Goal: Complete application form: Complete application form

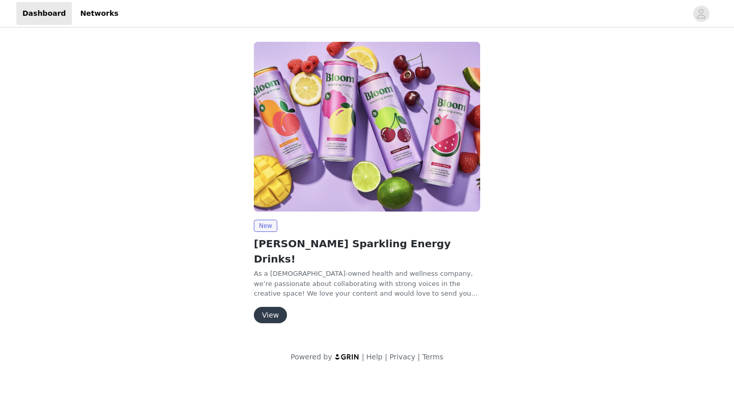
click at [269, 307] on button "View" at bounding box center [270, 315] width 33 height 16
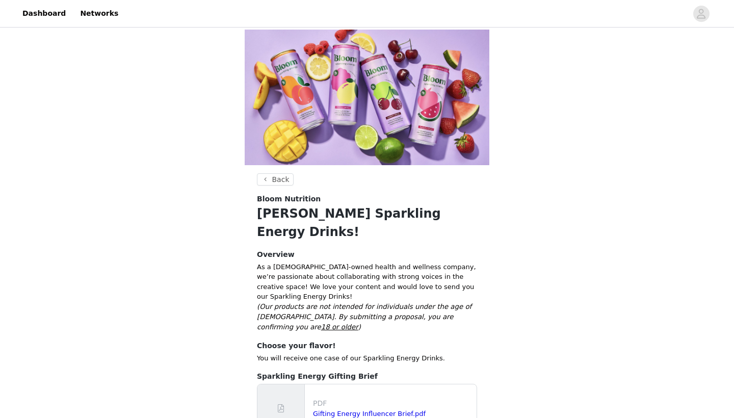
click at [595, 318] on div "Back Bloom Nutrition [PERSON_NAME] Sparkling Energy Drinks! Overview As a [DEMO…" at bounding box center [367, 241] width 734 height 423
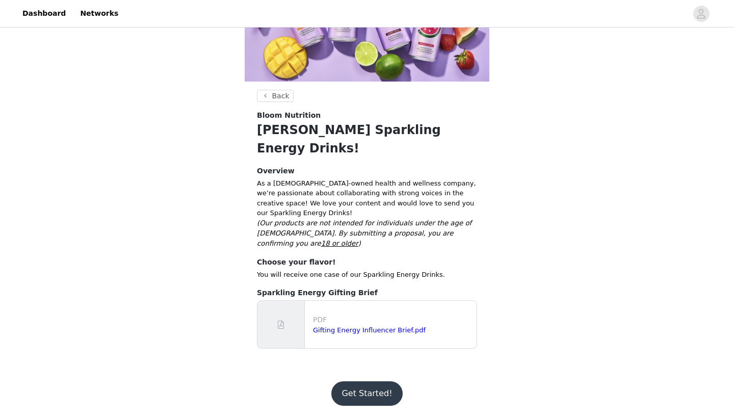
scroll to position [152, 0]
click at [367, 392] on button "Get Started!" at bounding box center [366, 393] width 71 height 24
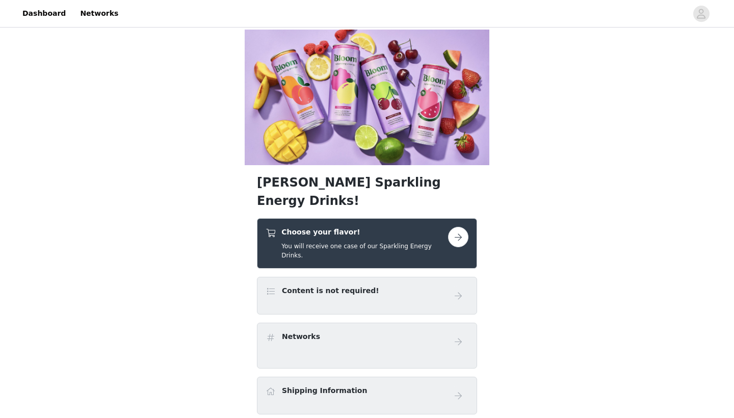
click at [582, 326] on div "[PERSON_NAME] Sparkling Energy Drinks! Choose your flavor! You will receive one…" at bounding box center [367, 370] width 734 height 681
click at [451, 247] on button "button" at bounding box center [458, 237] width 20 height 20
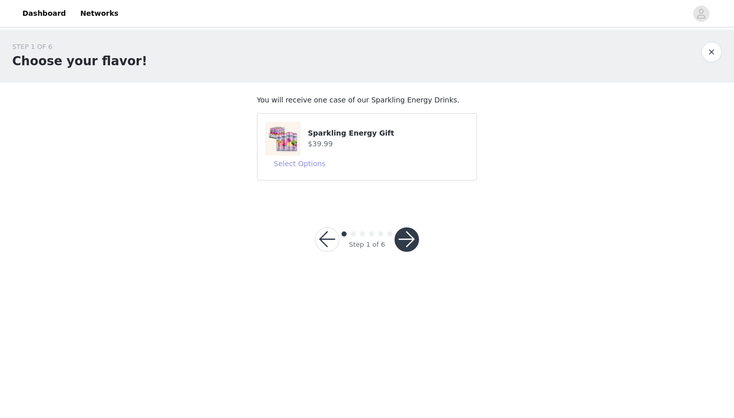
click at [310, 166] on button "Select Options" at bounding box center [299, 163] width 68 height 16
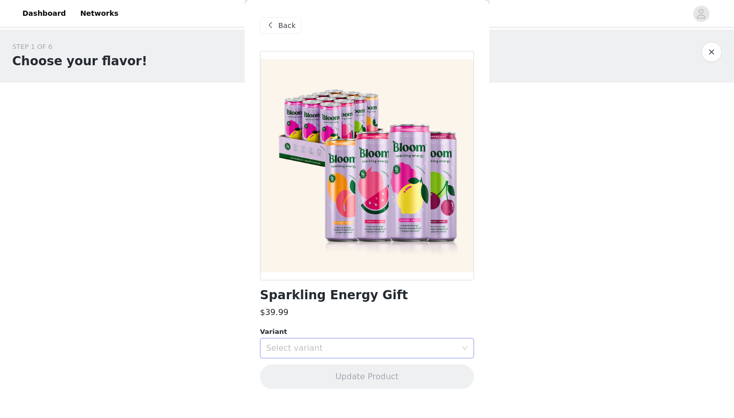
click at [340, 343] on div "Select variant" at bounding box center [361, 348] width 191 height 10
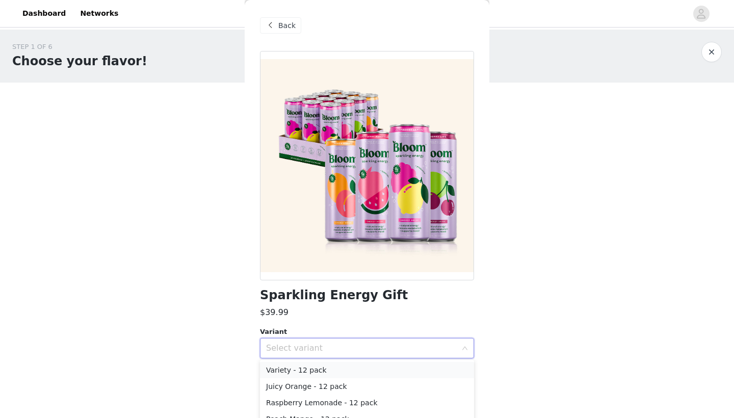
click at [325, 369] on li "Variety - 12 pack" at bounding box center [367, 370] width 214 height 16
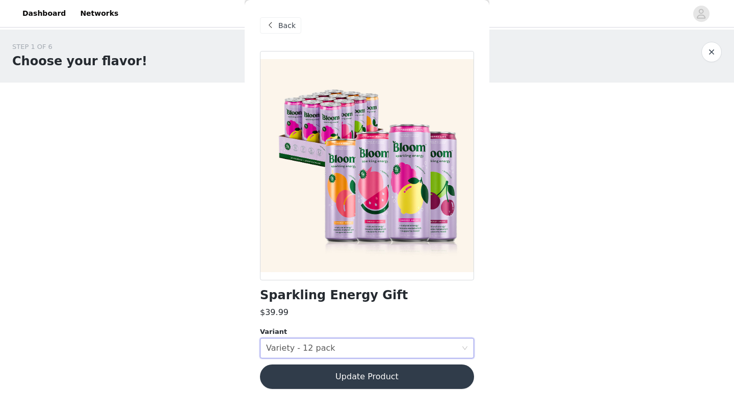
click at [370, 378] on button "Update Product" at bounding box center [367, 376] width 214 height 24
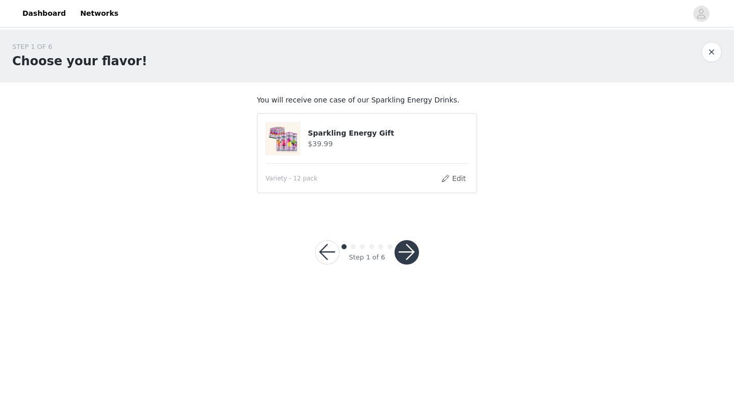
click at [414, 246] on button "button" at bounding box center [406, 252] width 24 height 24
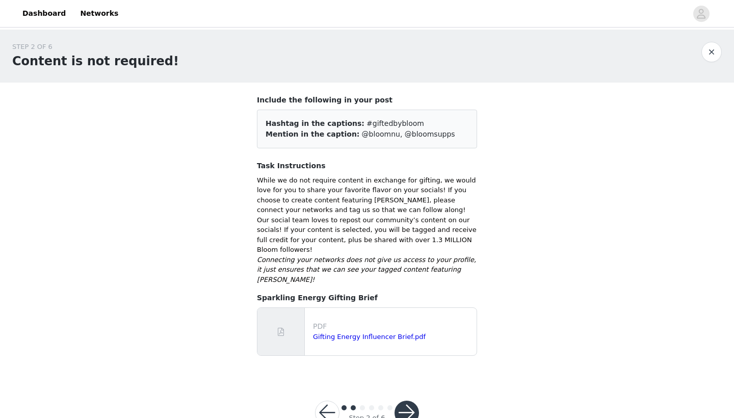
click at [408, 400] on button "button" at bounding box center [406, 412] width 24 height 24
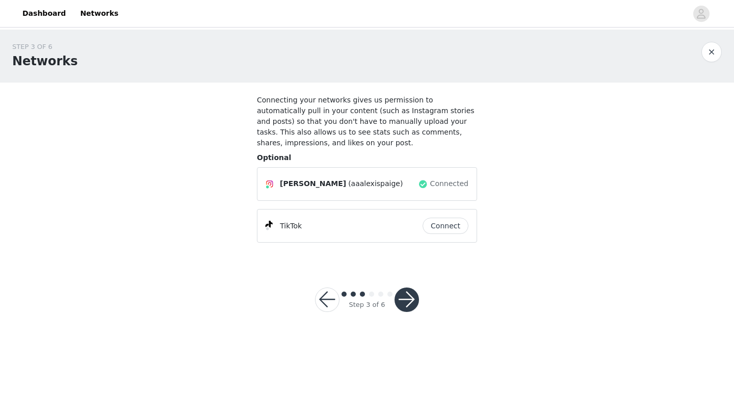
click at [410, 300] on button "button" at bounding box center [406, 299] width 24 height 24
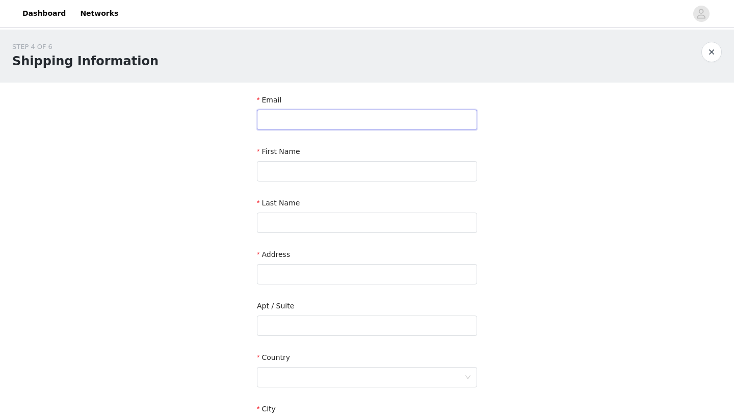
click at [339, 124] on input "text" at bounding box center [367, 120] width 220 height 20
type input "[EMAIL_ADDRESS][DOMAIN_NAME]"
type input "[PERSON_NAME]"
click at [303, 278] on input "text" at bounding box center [367, 274] width 220 height 20
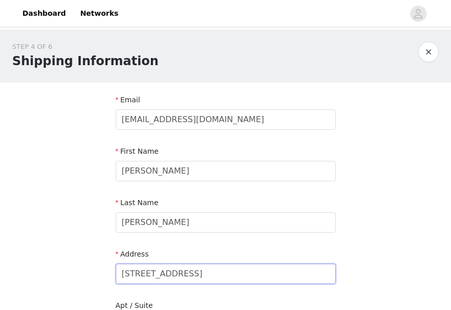
type input "[STREET_ADDRESS]"
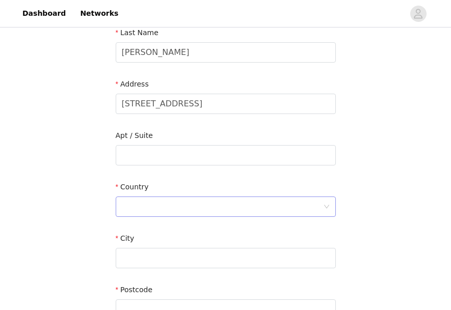
click at [147, 209] on div at bounding box center [222, 206] width 201 height 19
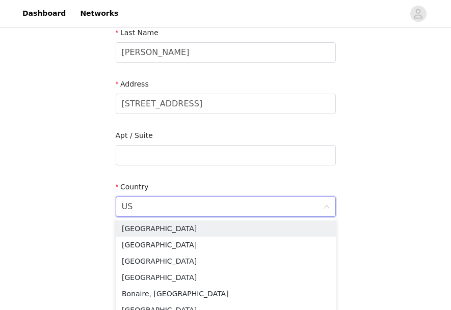
type input "U"
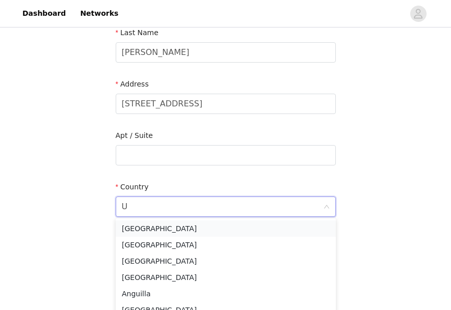
click at [148, 223] on li "[GEOGRAPHIC_DATA]" at bounding box center [226, 229] width 220 height 16
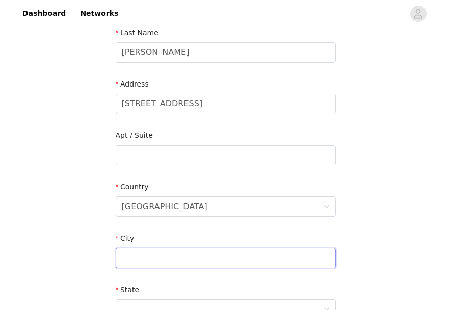
click at [131, 259] on input "text" at bounding box center [226, 258] width 220 height 20
type input "[GEOGRAPHIC_DATA]"
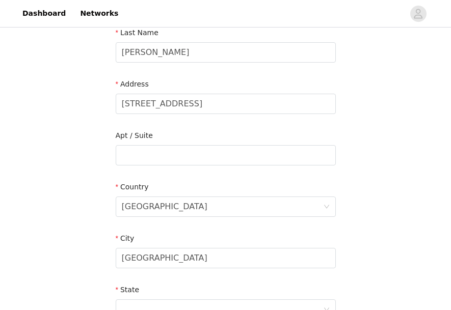
click at [368, 246] on div "STEP 4 OF 6 Shipping Information Email [EMAIL_ADDRESS][DOMAIN_NAME] First Name …" at bounding box center [225, 155] width 451 height 592
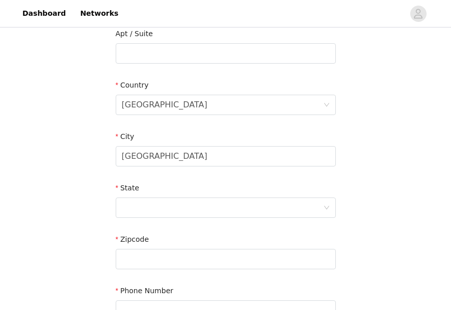
scroll to position [292, 0]
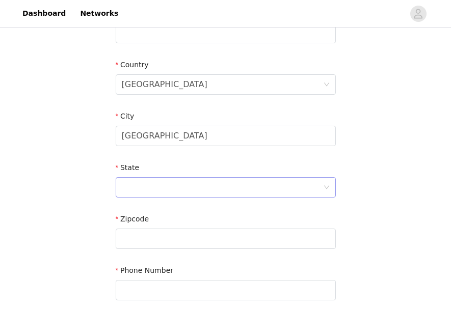
click at [251, 184] on div at bounding box center [222, 187] width 201 height 19
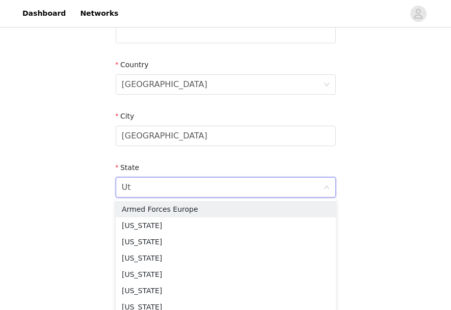
type input "Uta"
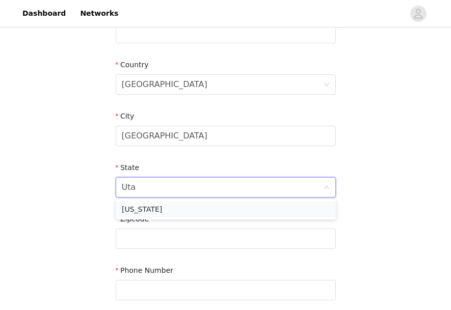
click at [178, 209] on li "[US_STATE]" at bounding box center [226, 209] width 220 height 16
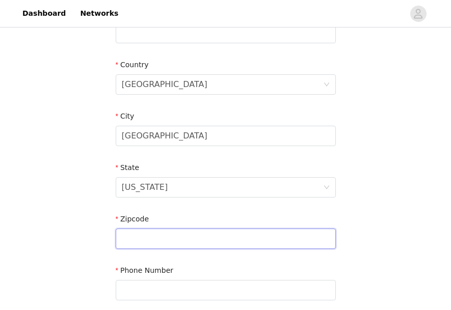
click at [156, 238] on input "text" at bounding box center [226, 239] width 220 height 20
type input "84045"
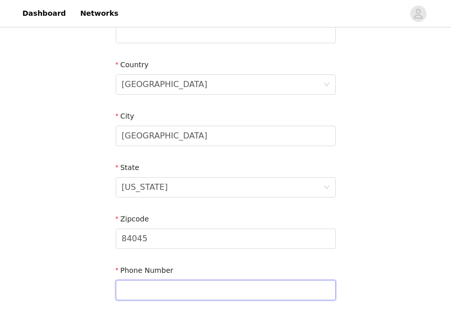
click at [161, 286] on input "text" at bounding box center [226, 290] width 220 height 20
type input "3147563171"
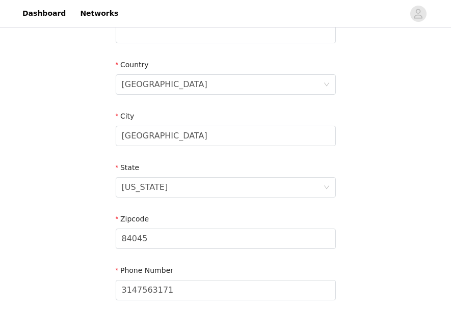
click at [386, 237] on div "STEP 4 OF 6 Shipping Information Email [EMAIL_ADDRESS][DOMAIN_NAME] First Name …" at bounding box center [225, 33] width 451 height 592
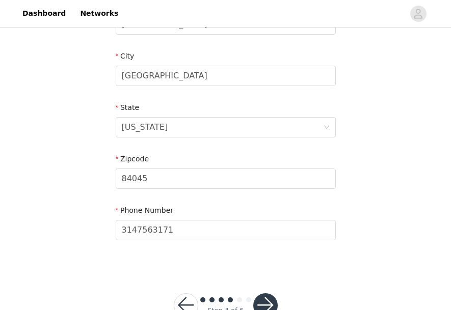
scroll to position [374, 0]
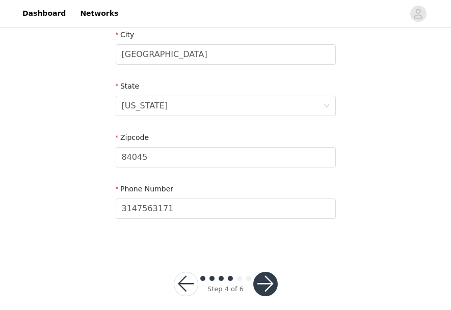
click at [265, 282] on button "button" at bounding box center [265, 284] width 24 height 24
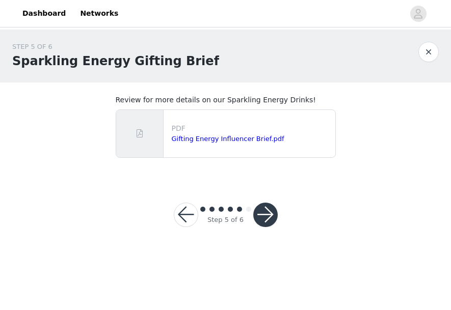
click at [267, 219] on button "button" at bounding box center [265, 215] width 24 height 24
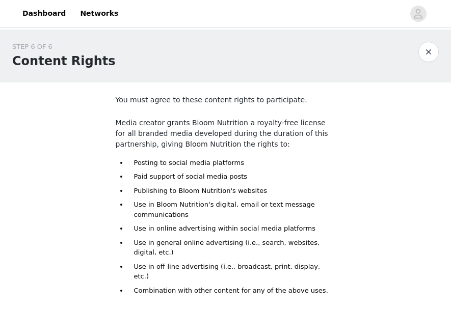
click at [326, 256] on ul "Posting to social media platforms Paid support of social media posts Publishing…" at bounding box center [232, 227] width 208 height 138
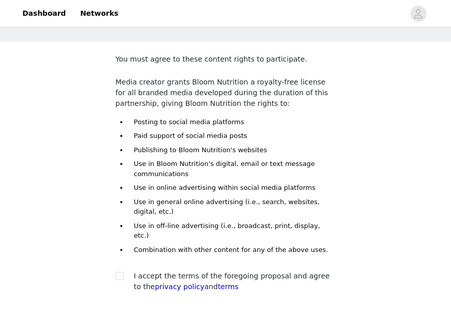
scroll to position [61, 0]
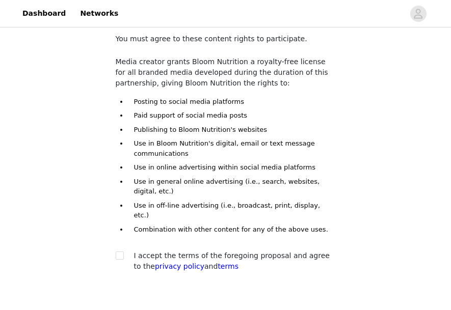
click at [124, 251] on div at bounding box center [123, 256] width 14 height 11
click at [117, 252] on input "checkbox" at bounding box center [119, 255] width 7 height 7
checkbox input "true"
click at [379, 286] on div "STEP 6 OF 6 Content Rights You must agree to these content rights to participat…" at bounding box center [225, 134] width 451 height 332
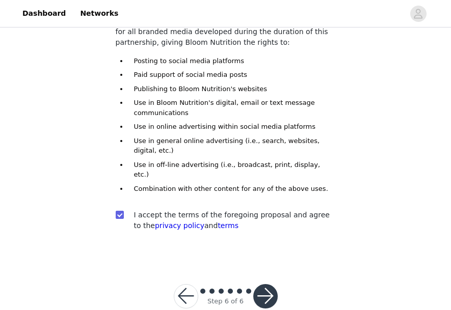
scroll to position [112, 0]
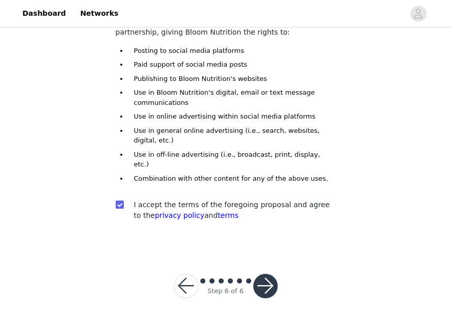
click at [258, 274] on button "button" at bounding box center [265, 286] width 24 height 24
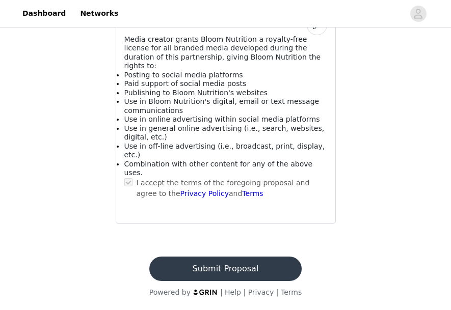
scroll to position [651, 0]
click at [258, 274] on button "Submit Proposal" at bounding box center [225, 269] width 152 height 24
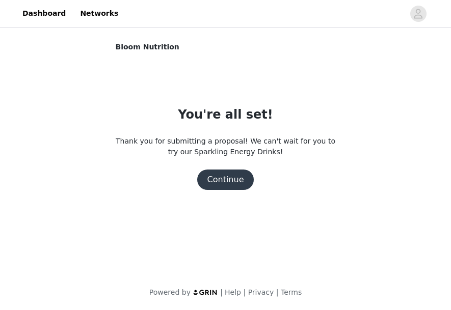
scroll to position [0, 0]
click at [258, 267] on body "Dashboard Networks Bloom Nutrition You're all set! Thank you for submitting a p…" at bounding box center [225, 155] width 451 height 310
click at [226, 189] on button "Continue" at bounding box center [225, 180] width 57 height 20
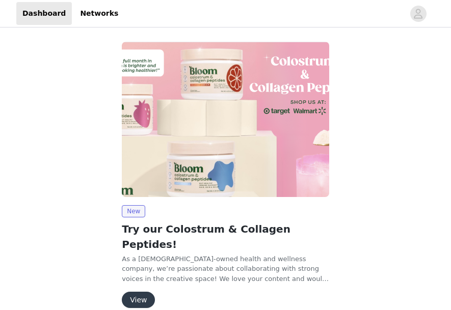
click at [358, 209] on div "New Try our Colostrum & Collagen Peptides! As a female-owned health and wellnes…" at bounding box center [225, 177] width 439 height 283
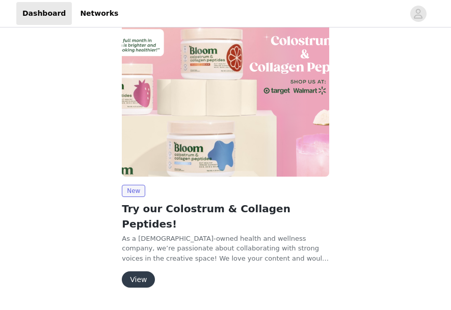
scroll to position [33, 0]
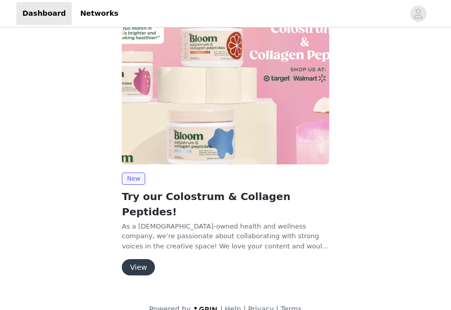
click at [142, 259] on button "View" at bounding box center [138, 267] width 33 height 16
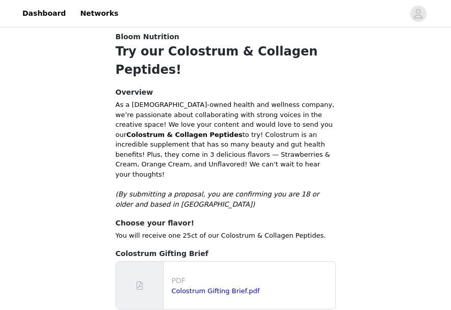
scroll to position [183, 0]
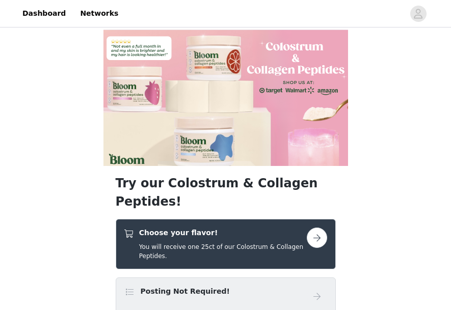
click at [314, 228] on button "button" at bounding box center [317, 238] width 20 height 20
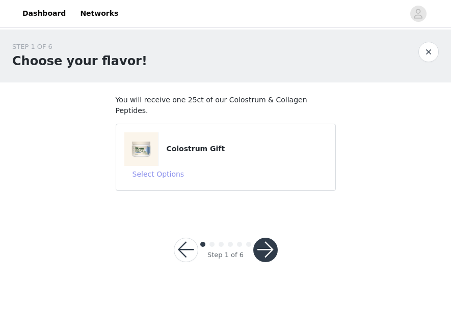
click at [165, 166] on button "Select Options" at bounding box center [158, 174] width 68 height 16
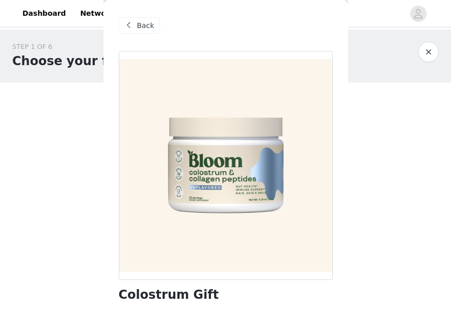
drag, startPoint x: 362, startPoint y: 178, endPoint x: 278, endPoint y: 275, distance: 128.6
click at [322, 310] on html "Dashboard Networks STEP 1 OF 6 Choose your flavor! You will receive one 25ct of…" at bounding box center [225, 155] width 451 height 310
click at [257, 213] on div at bounding box center [226, 165] width 214 height 229
click at [145, 23] on span "Back" at bounding box center [145, 25] width 17 height 11
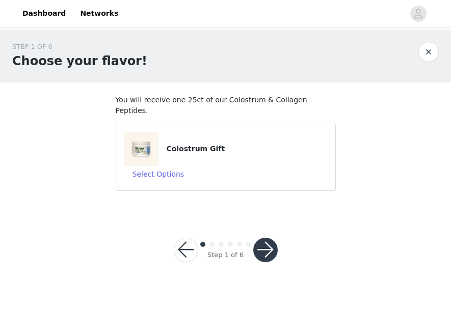
drag, startPoint x: 148, startPoint y: 139, endPoint x: 169, endPoint y: 139, distance: 21.4
click at [148, 139] on img at bounding box center [141, 149] width 34 height 34
click at [171, 144] on h4 "Colostrum Gift" at bounding box center [246, 149] width 160 height 11
click at [169, 166] on button "Select Options" at bounding box center [158, 174] width 68 height 16
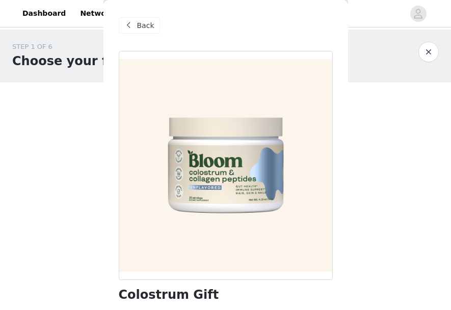
scroll to position [78, 0]
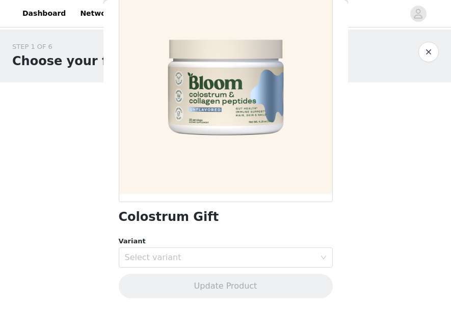
drag, startPoint x: 271, startPoint y: 223, endPoint x: 250, endPoint y: 324, distance: 102.9
click at [250, 310] on html "Dashboard Networks STEP 1 OF 6 Choose your flavor! You will receive one 25ct of…" at bounding box center [225, 155] width 451 height 310
click at [215, 271] on div "Colostrum Gift Variant Select variant Update Product" at bounding box center [226, 142] width 214 height 338
click at [207, 260] on div "Select variant" at bounding box center [220, 258] width 191 height 10
drag, startPoint x: 271, startPoint y: 235, endPoint x: 251, endPoint y: 319, distance: 86.4
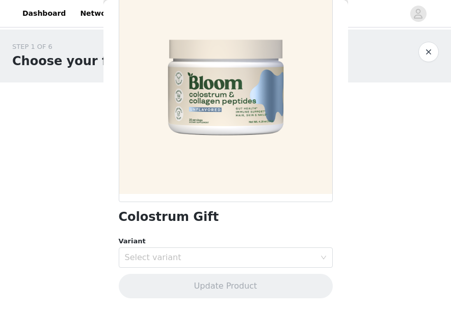
click at [251, 310] on html "Dashboard Networks STEP 1 OF 6 Choose your flavor! You will receive one 25ct of…" at bounding box center [225, 155] width 451 height 310
click at [249, 261] on div "Select variant" at bounding box center [222, 257] width 195 height 19
click at [249, 261] on div "Select variant" at bounding box center [220, 258] width 191 height 10
click at [244, 257] on div "Select variant" at bounding box center [220, 258] width 191 height 10
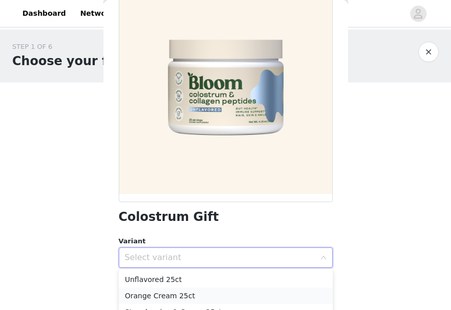
drag, startPoint x: 229, startPoint y: 280, endPoint x: 231, endPoint y: 291, distance: 11.9
click at [222, 310] on html "Dashboard Networks STEP 1 OF 6 Choose your flavor! You will receive one 25ct of…" at bounding box center [225, 155] width 451 height 310
click at [216, 283] on li "Unflavored 25ct" at bounding box center [226, 280] width 214 height 16
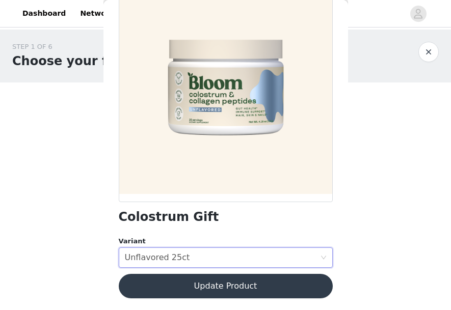
click at [264, 287] on button "Update Product" at bounding box center [226, 286] width 214 height 24
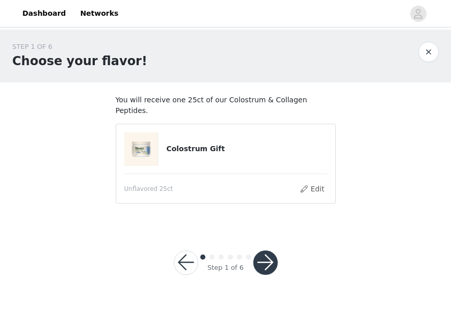
click at [261, 251] on button "button" at bounding box center [265, 263] width 24 height 24
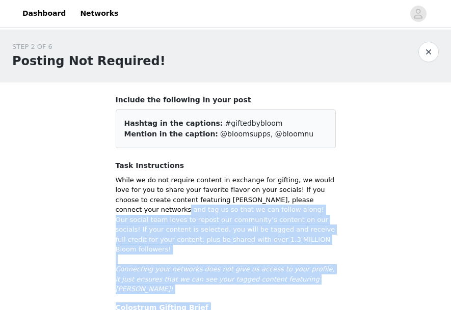
drag, startPoint x: 371, startPoint y: 202, endPoint x: 385, endPoint y: 230, distance: 31.0
click at [362, 306] on div "STEP 2 OF 6 Posting Not Required! Include the following in your post Hashtag in…" at bounding box center [225, 208] width 451 height 357
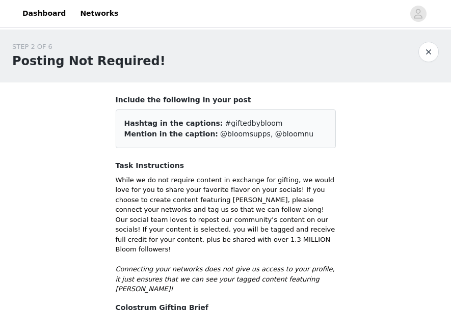
click at [387, 219] on div "STEP 2 OF 6 Posting Not Required! Include the following in your post Hashtag in…" at bounding box center [225, 208] width 451 height 357
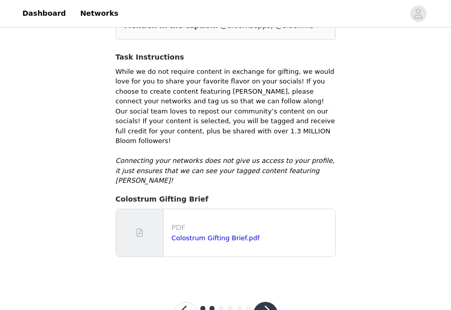
scroll to position [115, 0]
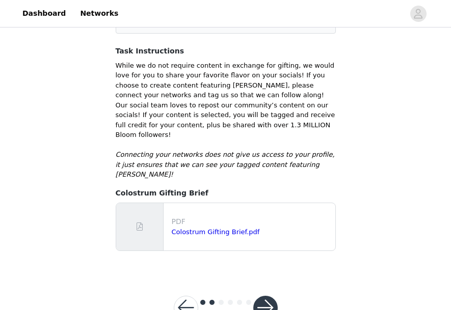
click at [263, 296] on button "button" at bounding box center [265, 308] width 24 height 24
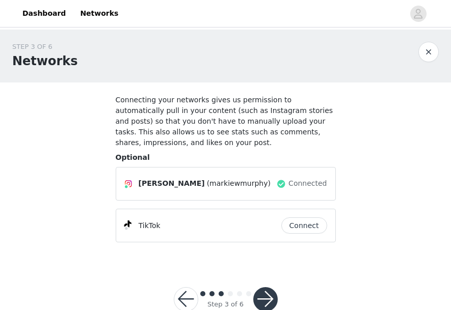
click at [265, 299] on button "button" at bounding box center [265, 299] width 24 height 24
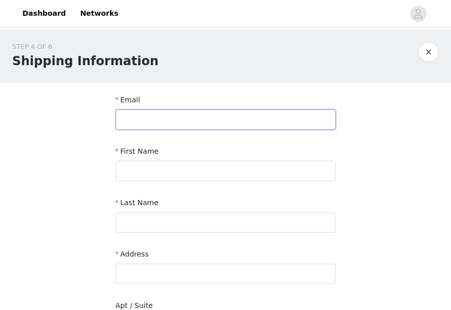
click at [218, 121] on input "text" at bounding box center [226, 120] width 220 height 20
type input "markiemurphyinfluence@gmail.com"
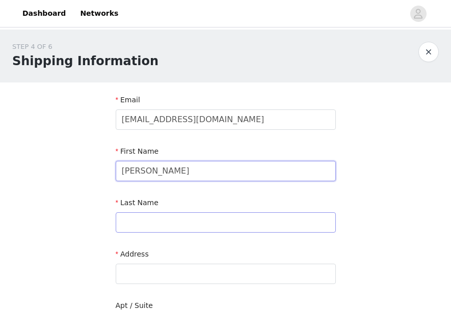
type input "Markie"
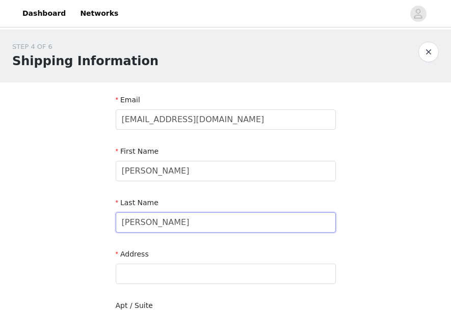
type input "Murphy"
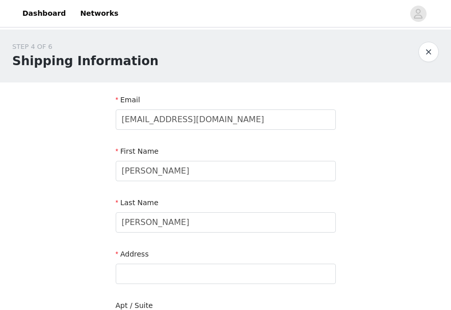
click at [377, 200] on div "STEP 4 OF 6 Shipping Information Email markiemurphyinfluence@gmail.com First Na…" at bounding box center [225, 300] width 451 height 541
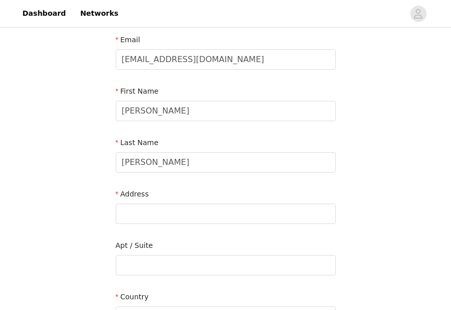
scroll to position [82, 0]
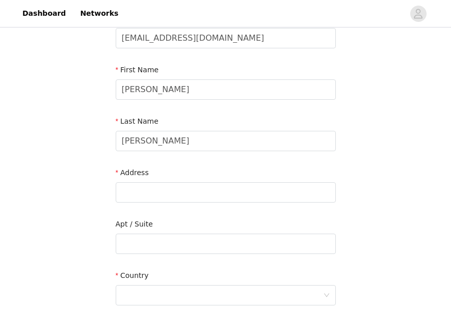
click at [275, 177] on div "Address" at bounding box center [226, 175] width 220 height 15
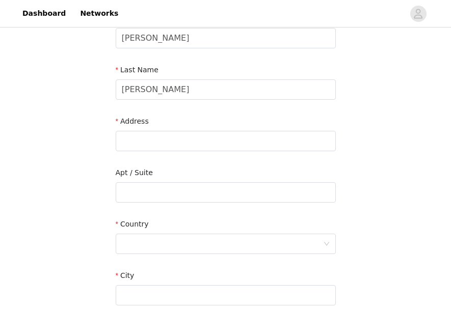
scroll to position [122, 0]
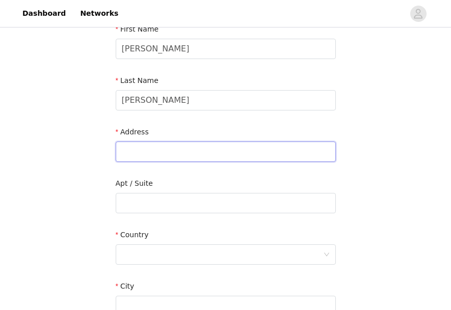
click at [207, 154] on input "text" at bounding box center [226, 152] width 220 height 20
type input "9825 E Solstice Ave"
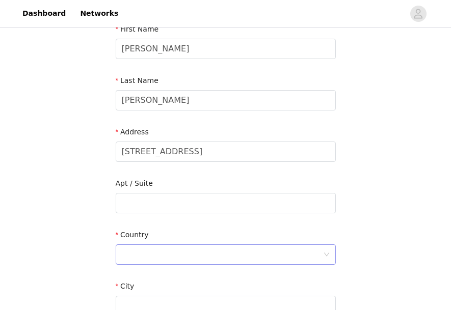
click at [182, 255] on div at bounding box center [222, 254] width 201 height 19
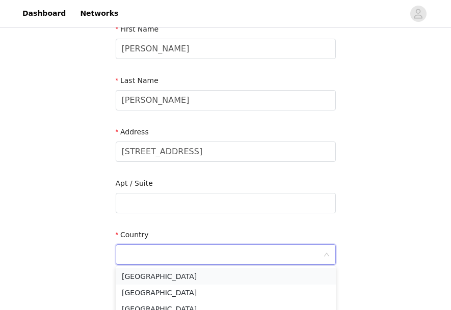
click at [174, 277] on li "[GEOGRAPHIC_DATA]" at bounding box center [226, 277] width 220 height 16
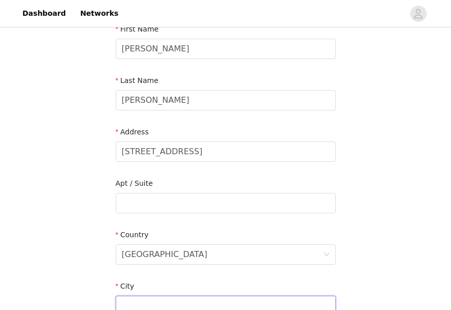
click at [172, 306] on input "text" at bounding box center [226, 306] width 220 height 20
type input "Mesa"
click at [411, 273] on div "STEP 4 OF 6 Shipping Information Email markiemurphyinfluence@gmail.com First Na…" at bounding box center [225, 203] width 451 height 592
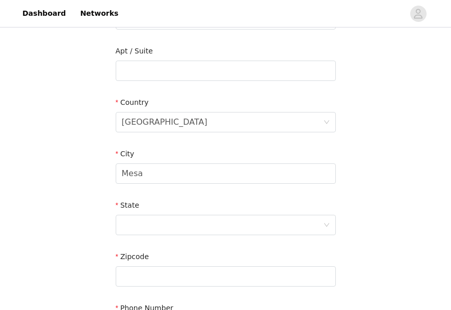
scroll to position [265, 0]
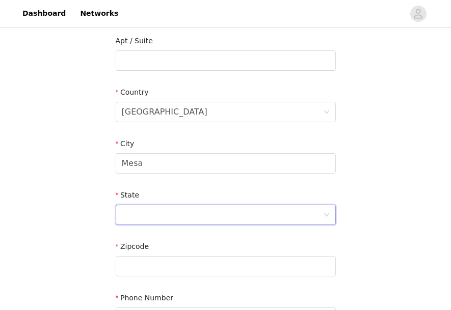
click at [215, 218] on div at bounding box center [222, 214] width 201 height 19
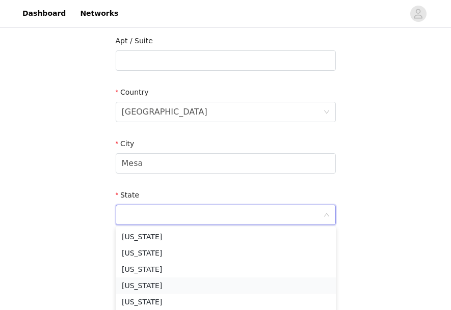
click at [160, 286] on li "[US_STATE]" at bounding box center [226, 286] width 220 height 16
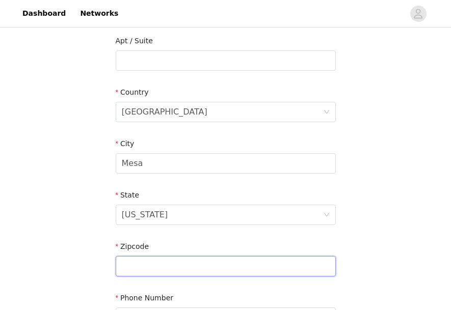
click at [165, 264] on input "text" at bounding box center [226, 266] width 220 height 20
type input "85212"
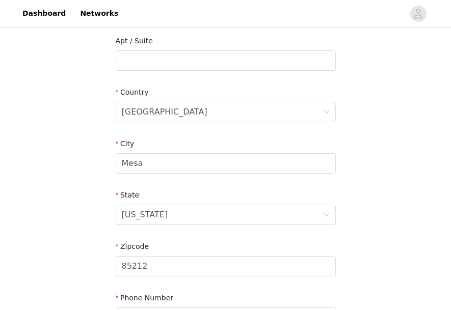
click at [389, 250] on div "STEP 4 OF 6 Shipping Information Email markiemurphyinfluence@gmail.com First Na…" at bounding box center [225, 61] width 451 height 592
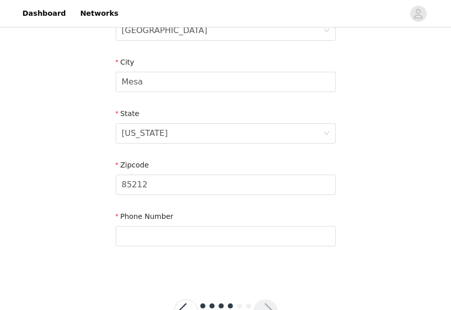
scroll to position [367, 0]
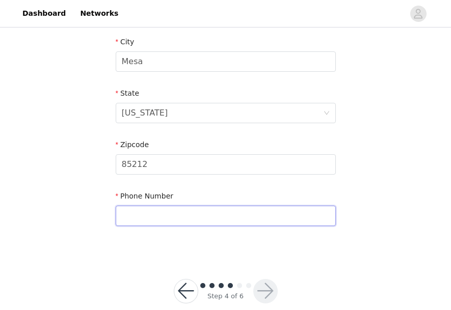
click at [272, 216] on input "text" at bounding box center [226, 216] width 220 height 20
type input "4805407233"
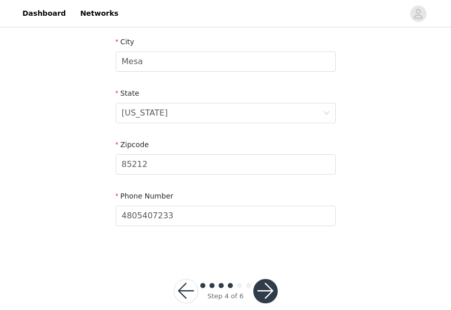
click at [265, 286] on button "button" at bounding box center [265, 291] width 24 height 24
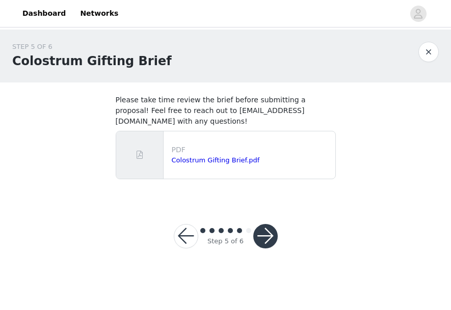
click at [265, 224] on button "button" at bounding box center [265, 236] width 24 height 24
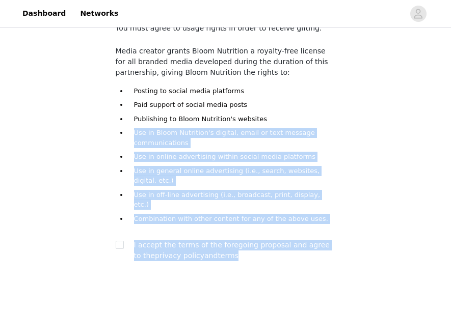
drag, startPoint x: 358, startPoint y: 194, endPoint x: 334, endPoint y: 324, distance: 132.5
click at [334, 238] on html "Dashboard Networks STEP 6 OF 6 Content Rights You must agree to usage rights in…" at bounding box center [225, 83] width 451 height 310
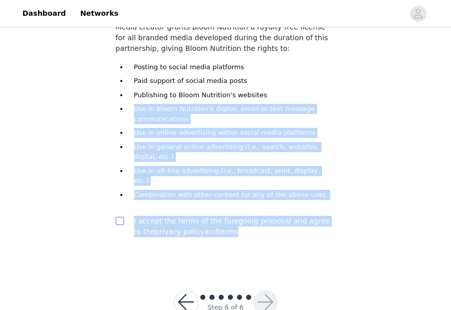
click at [119, 217] on input "checkbox" at bounding box center [119, 220] width 7 height 7
checkbox input "true"
click at [268, 299] on button "button" at bounding box center [265, 302] width 24 height 24
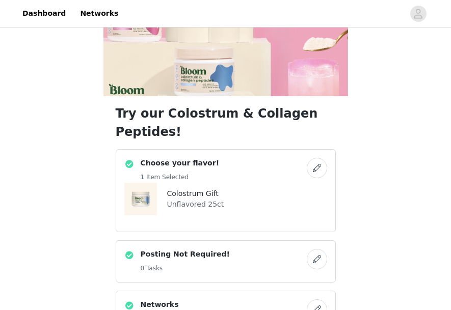
scroll to position [142, 0]
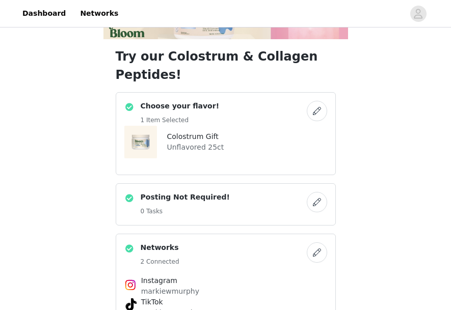
drag, startPoint x: 366, startPoint y: 180, endPoint x: 361, endPoint y: 324, distance: 144.3
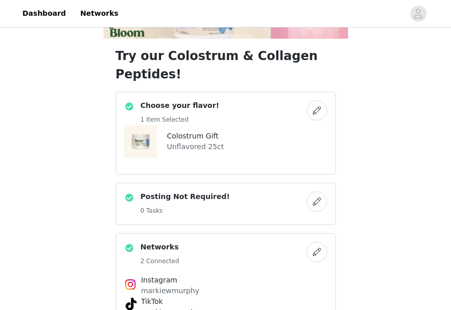
click at [361, 183] on html "Dashboard Networks Try our Colostrum & Collagen Peptides! Choose your flavor! 1…" at bounding box center [225, 28] width 451 height 310
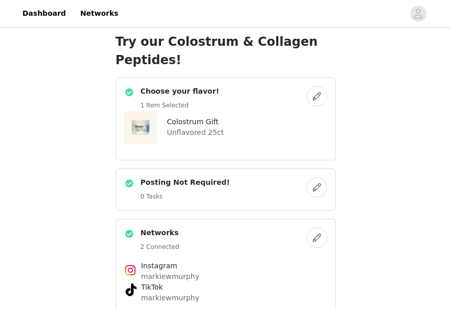
click at [381, 235] on div "Try our Colostrum & Collagen Peptides! Choose your flavor! 1 Item Selected Colo…" at bounding box center [225, 291] width 451 height 807
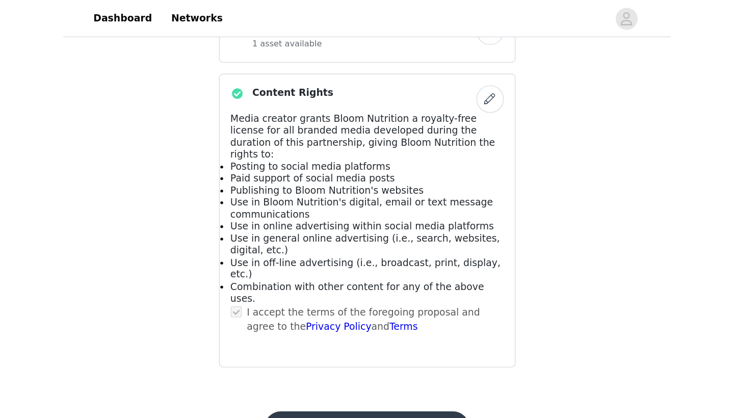
scroll to position [0, 0]
